Goal: Navigation & Orientation: Find specific page/section

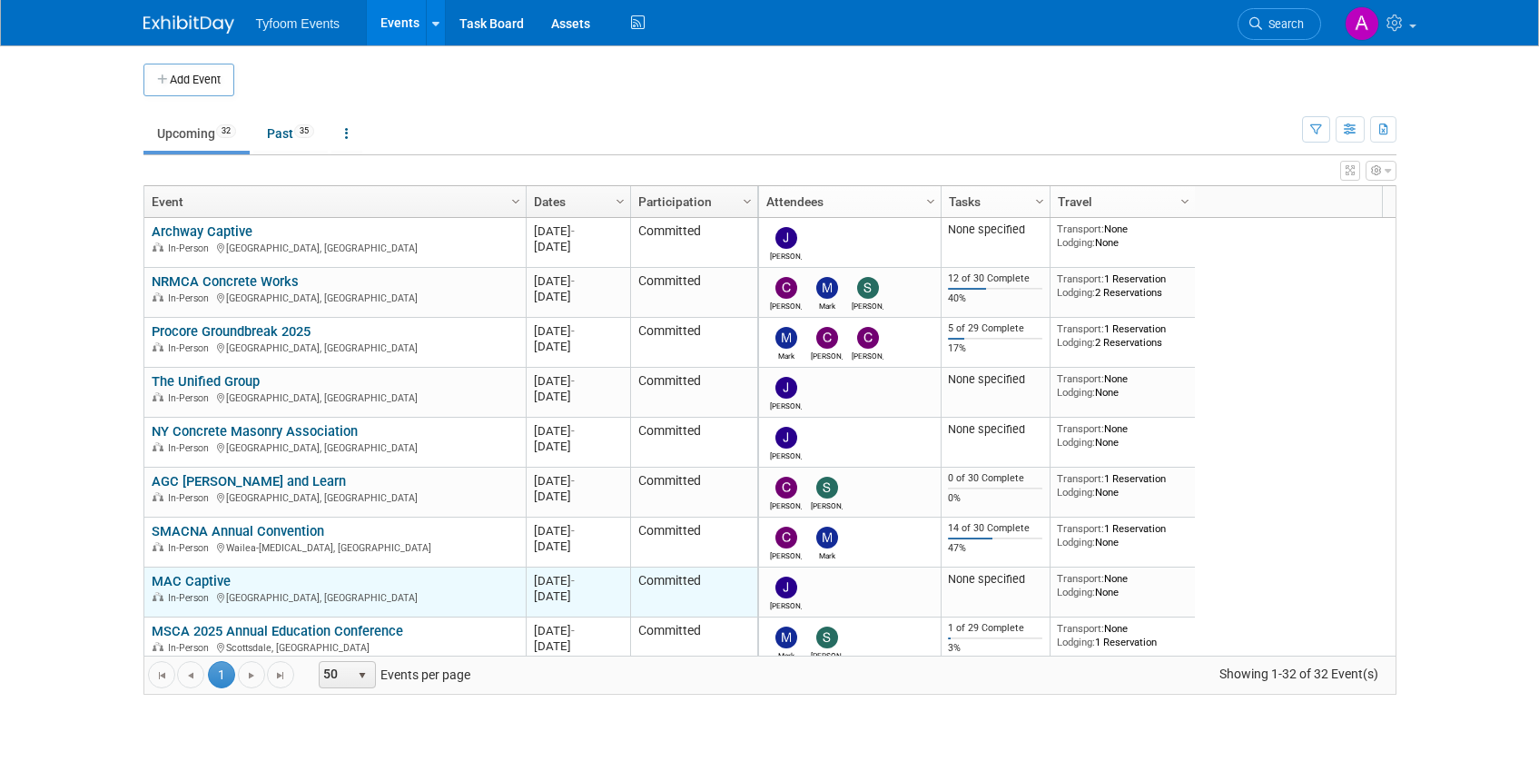
scroll to position [109, 0]
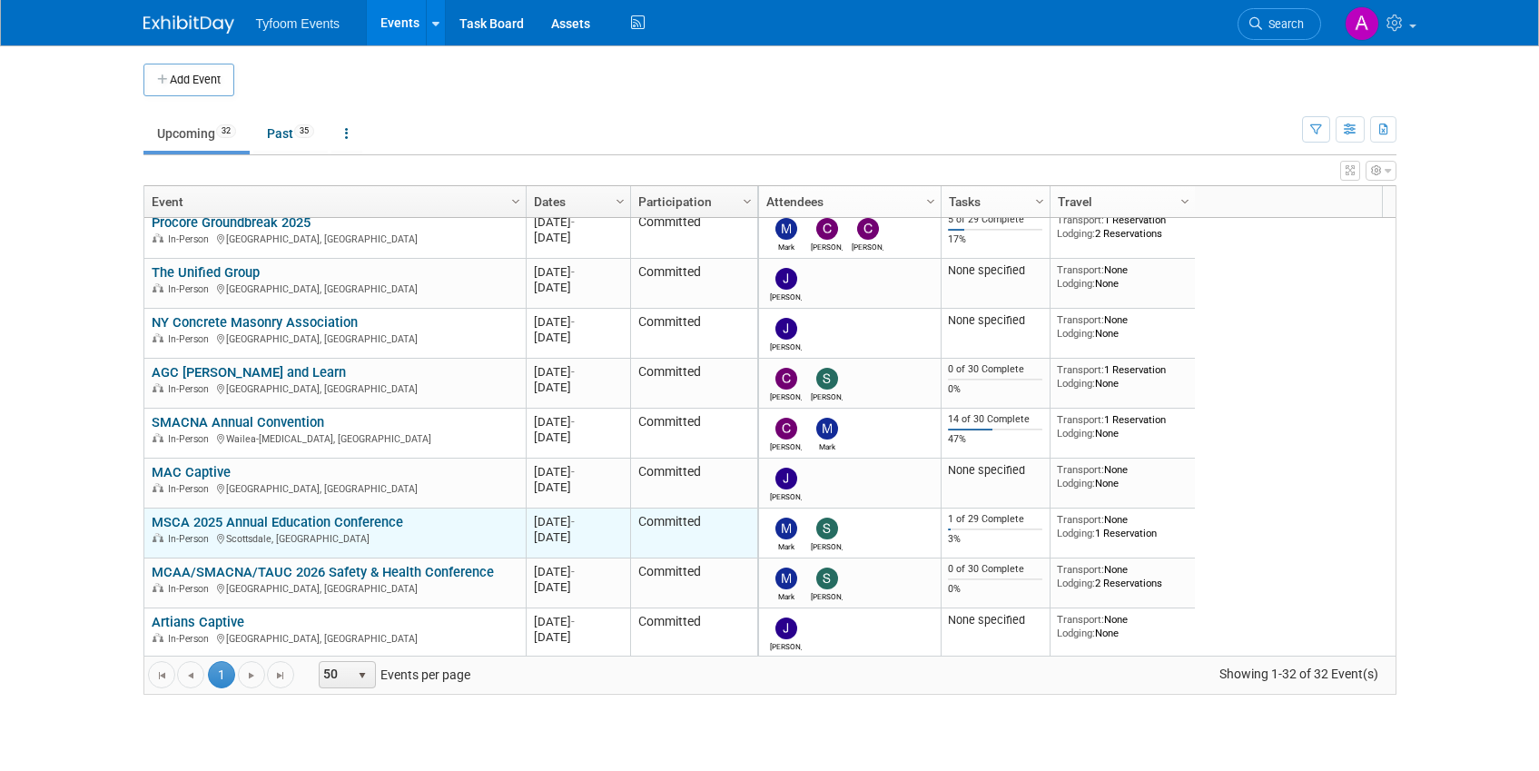
click at [241, 518] on link "MSCA 2025 Annual Education Conference" at bounding box center [278, 522] width 252 height 16
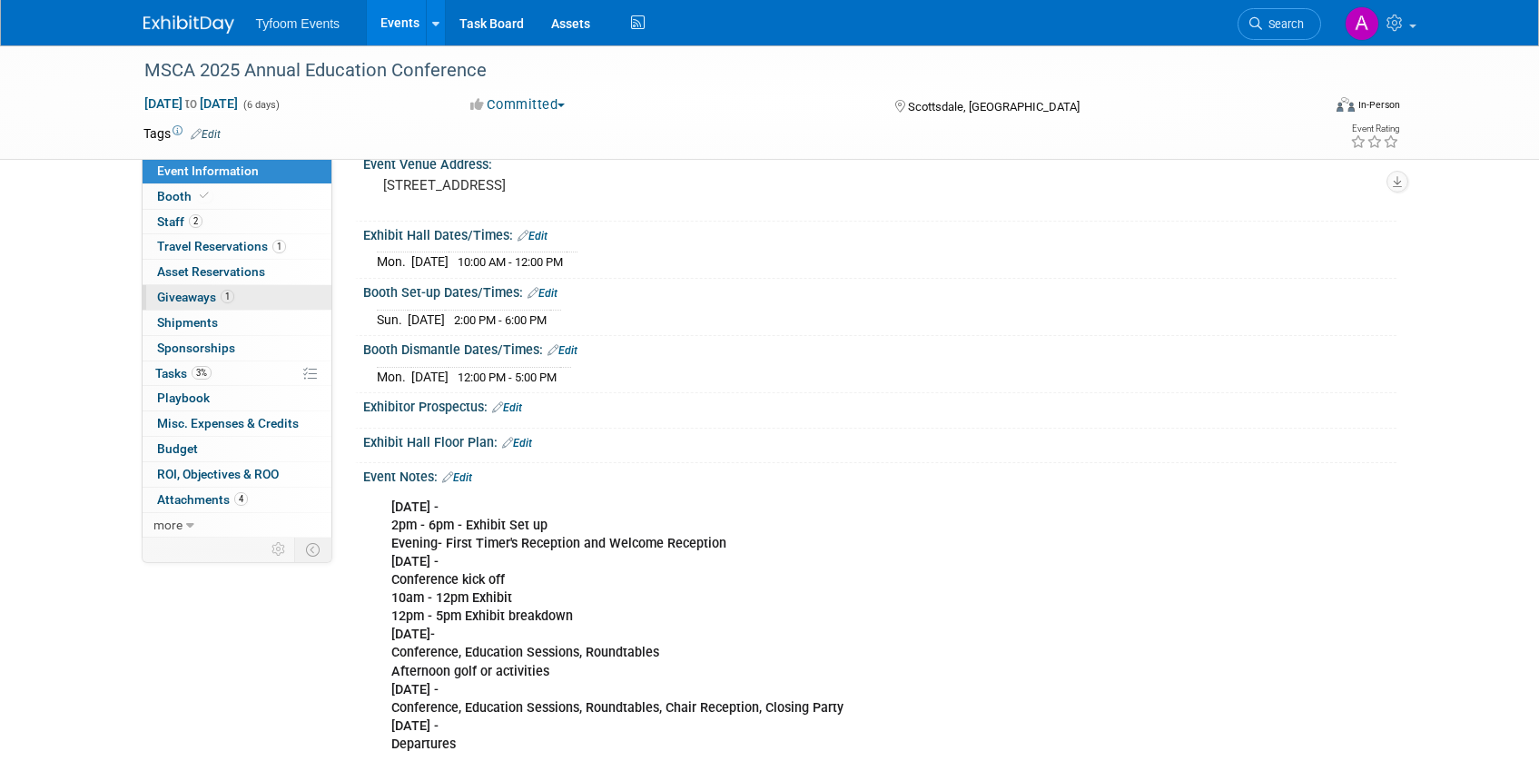
scroll to position [117, 0]
click at [248, 251] on span "Travel Reservations 1" at bounding box center [221, 246] width 129 height 15
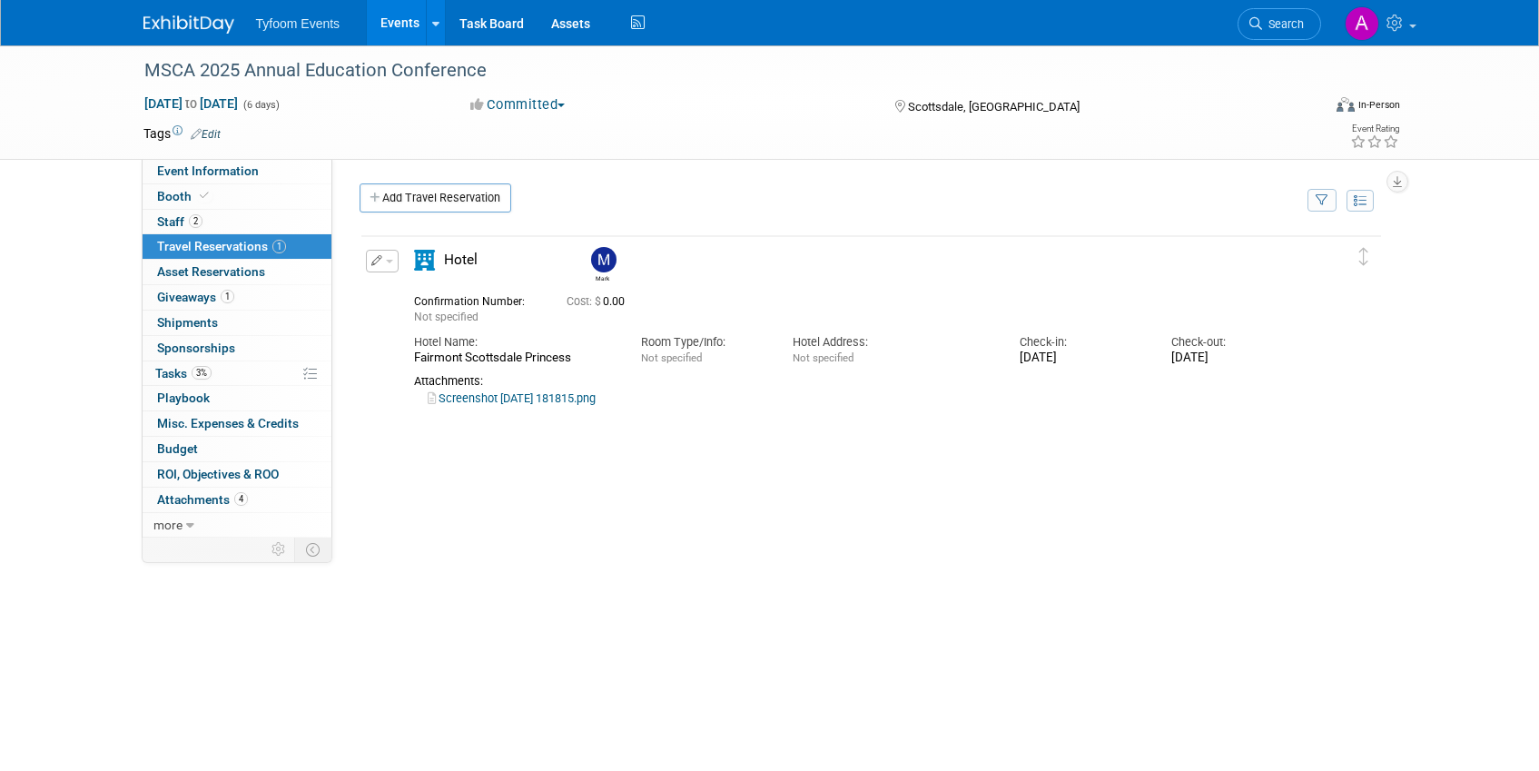
click at [549, 398] on link "Screenshot 2025-06-18 181815.png" at bounding box center [512, 398] width 168 height 14
click at [179, 218] on span "Staff 2" at bounding box center [179, 221] width 45 height 15
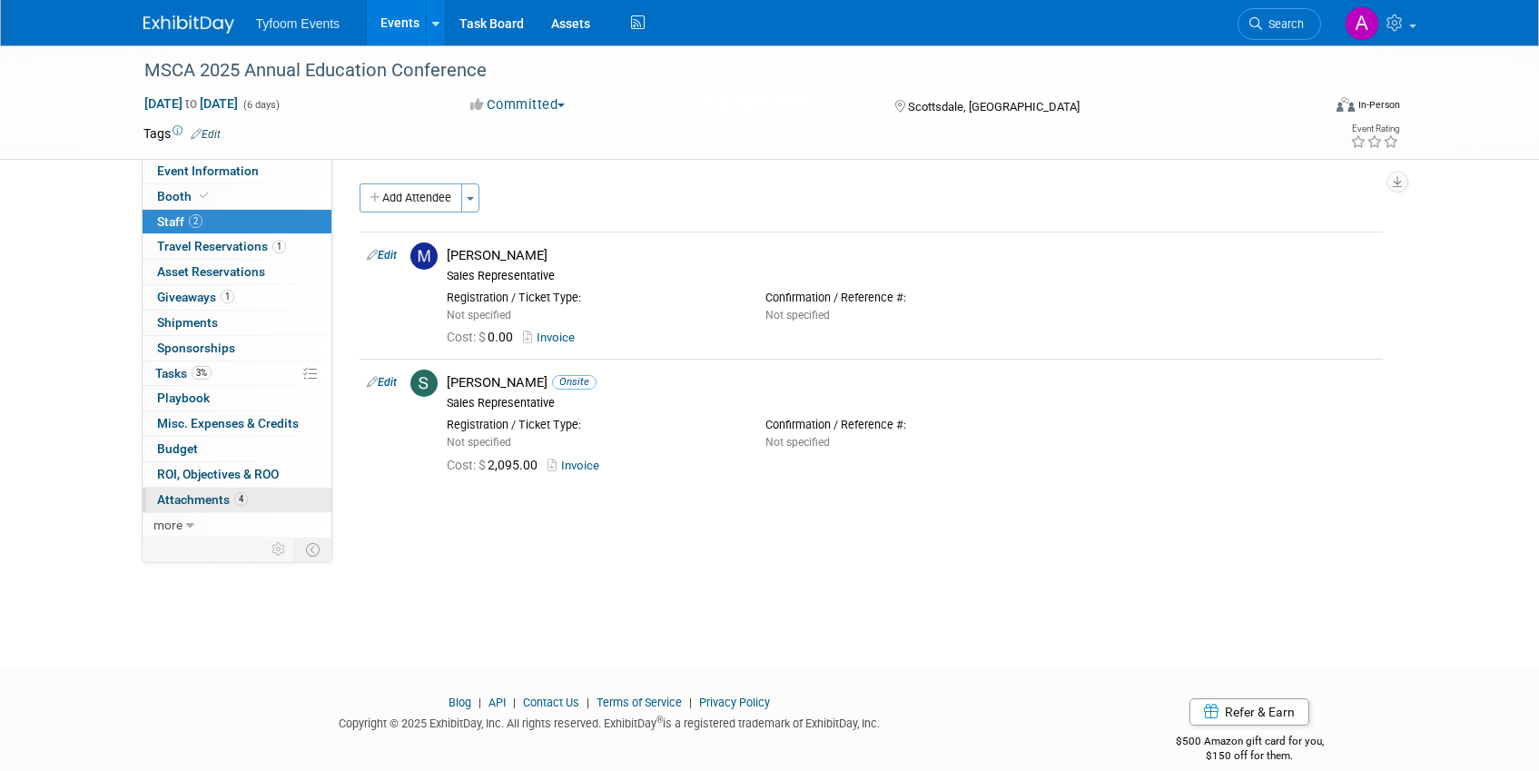
click at [192, 500] on span "Attachments 4" at bounding box center [202, 499] width 91 height 15
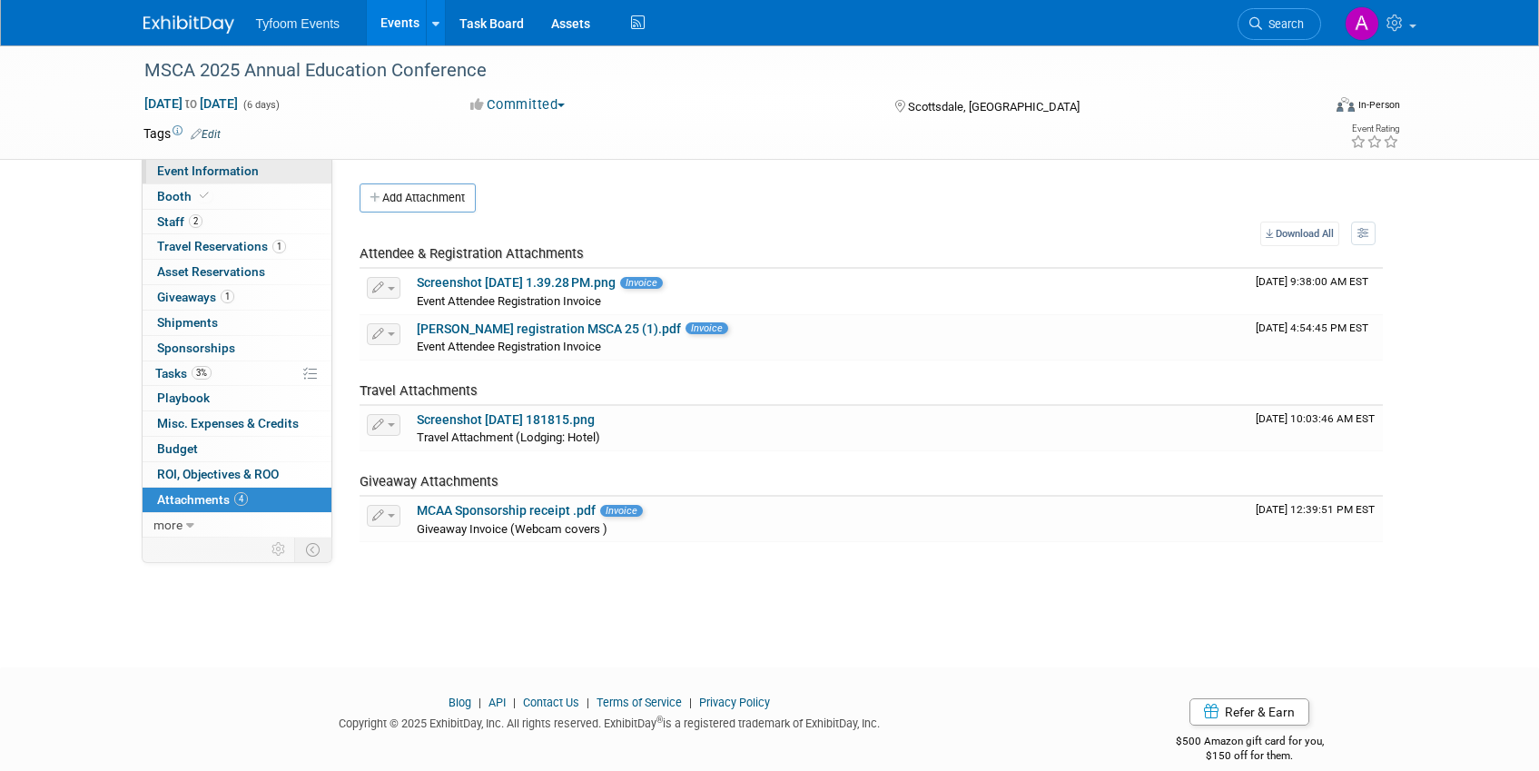
click at [202, 171] on span "Event Information" at bounding box center [208, 170] width 102 height 15
